Goal: Find specific page/section

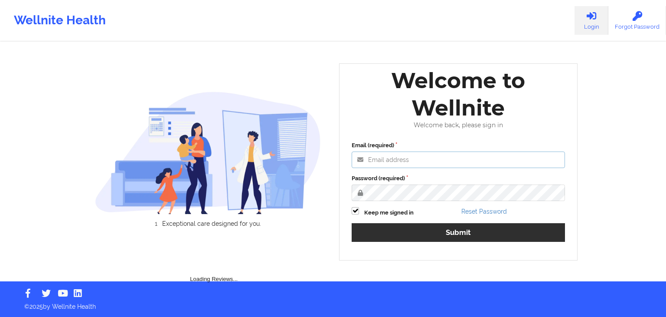
type input "[EMAIL_ADDRESS][DOMAIN_NAME]"
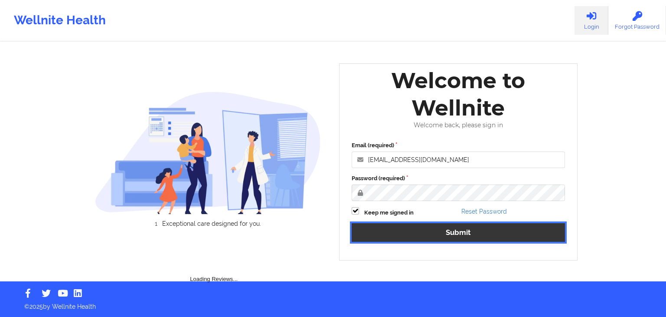
click at [384, 228] on div "Email (required) [EMAIL_ADDRESS][DOMAIN_NAME] Password (required) Keep me signe…" at bounding box center [459, 194] width 226 height 119
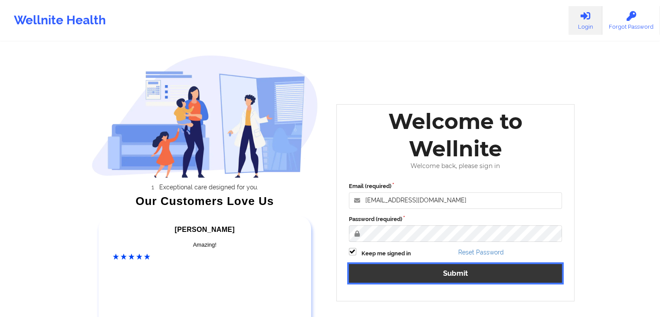
click at [404, 278] on button "Submit" at bounding box center [455, 273] width 213 height 19
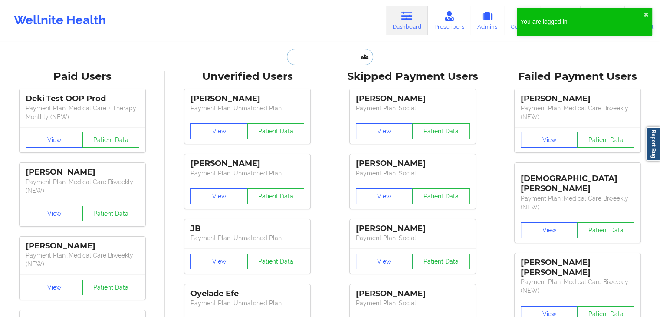
click at [313, 61] on input "text" at bounding box center [330, 57] width 86 height 16
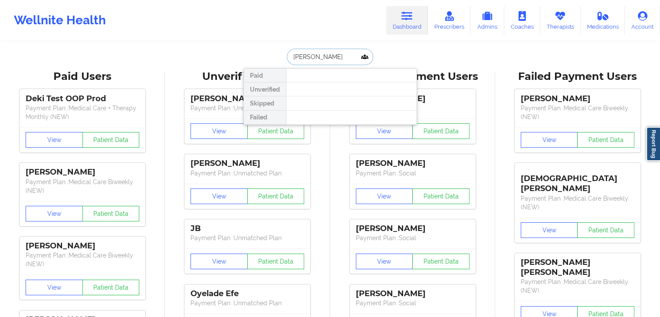
type input "[PERSON_NAME]"
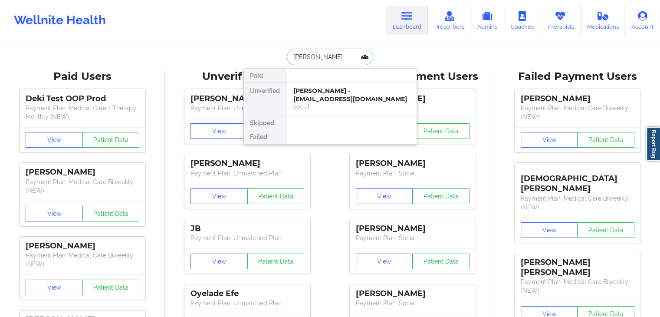
click at [325, 89] on div "[PERSON_NAME] - [EMAIL_ADDRESS][DOMAIN_NAME]" at bounding box center [351, 95] width 116 height 16
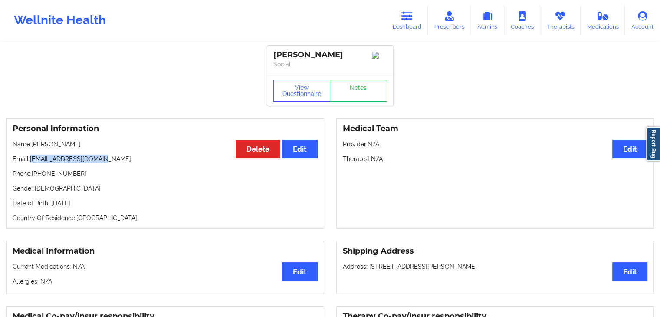
drag, startPoint x: 30, startPoint y: 158, endPoint x: 113, endPoint y: 159, distance: 82.4
click at [113, 159] on p "Email: [EMAIL_ADDRESS][DOMAIN_NAME]" at bounding box center [165, 158] width 305 height 9
copy p "[EMAIL_ADDRESS][DOMAIN_NAME]"
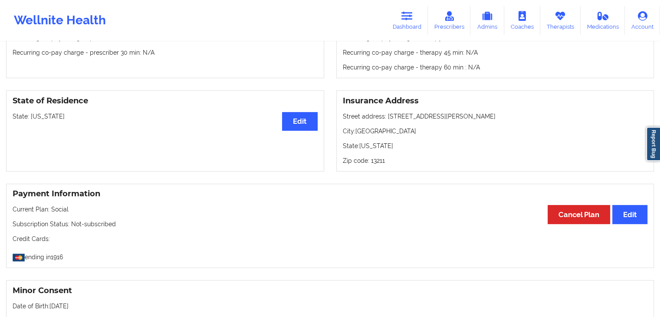
scroll to position [260, 0]
